Goal: Information Seeking & Learning: Learn about a topic

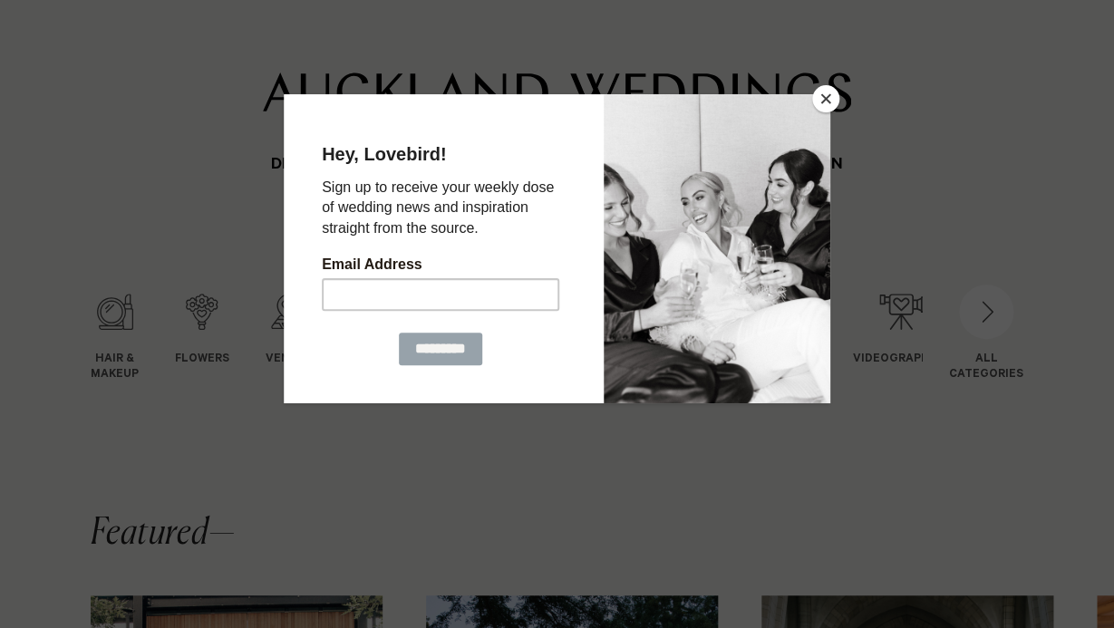
click at [820, 106] on button "Close" at bounding box center [825, 98] width 27 height 27
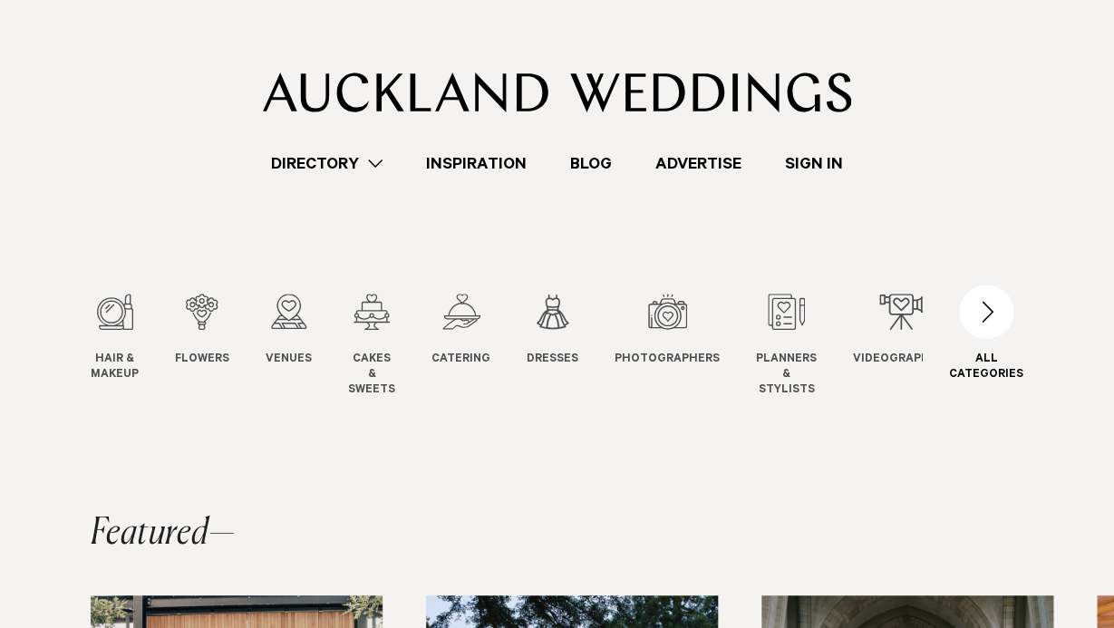
click at [984, 314] on div "button" at bounding box center [986, 311] width 54 height 54
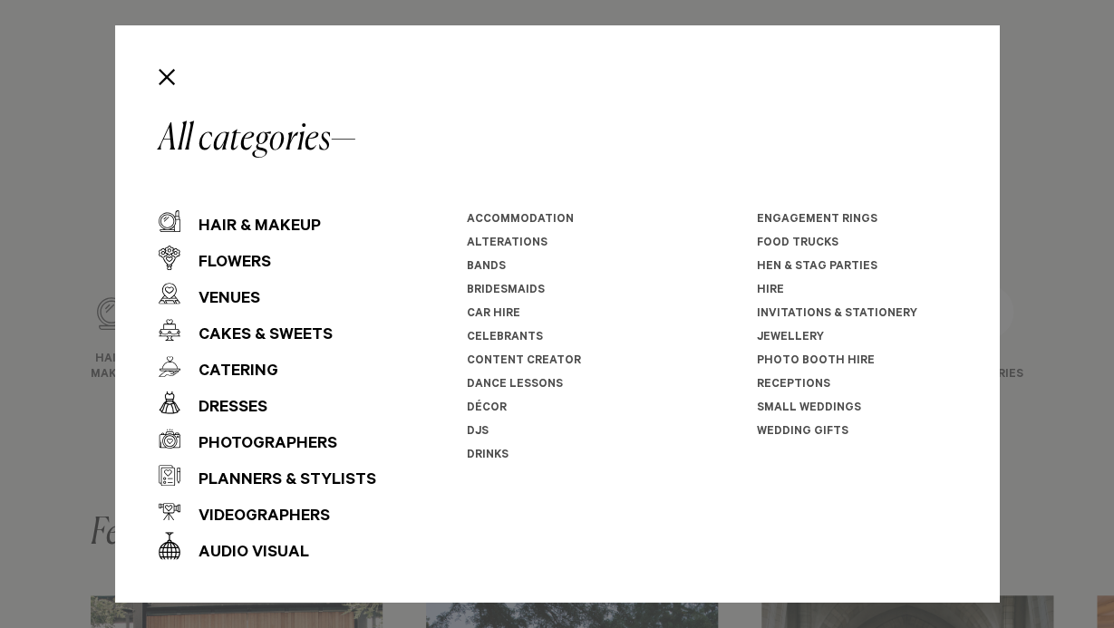
click at [886, 314] on link "Invitations & Stationery" at bounding box center [837, 314] width 160 height 13
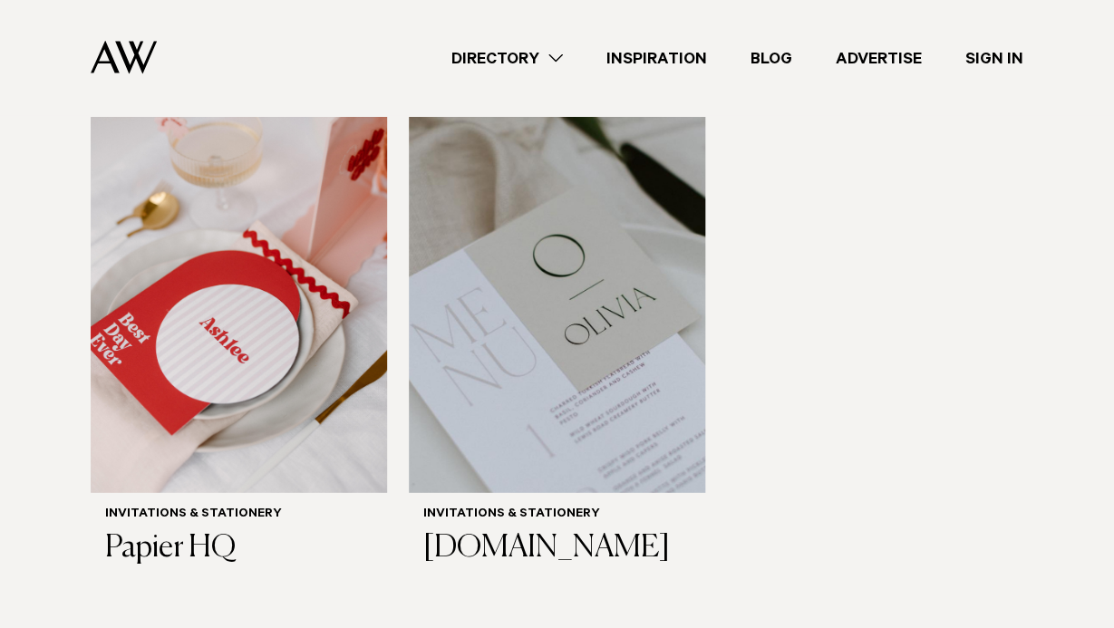
scroll to position [1316, 0]
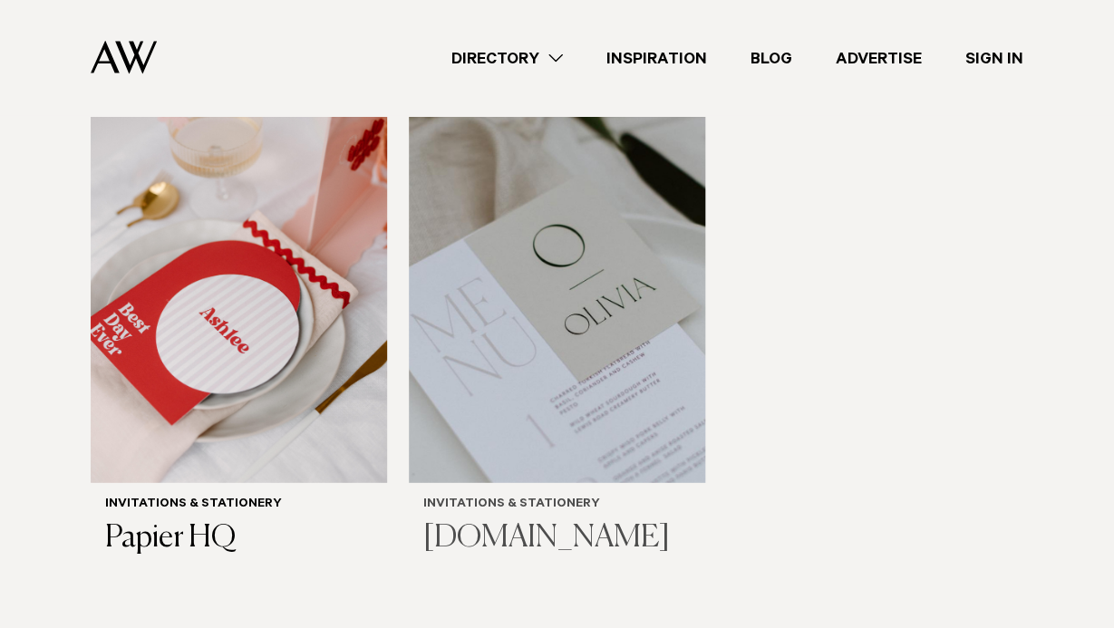
click at [560, 216] on img at bounding box center [557, 285] width 296 height 398
